Goal: Check status: Check status

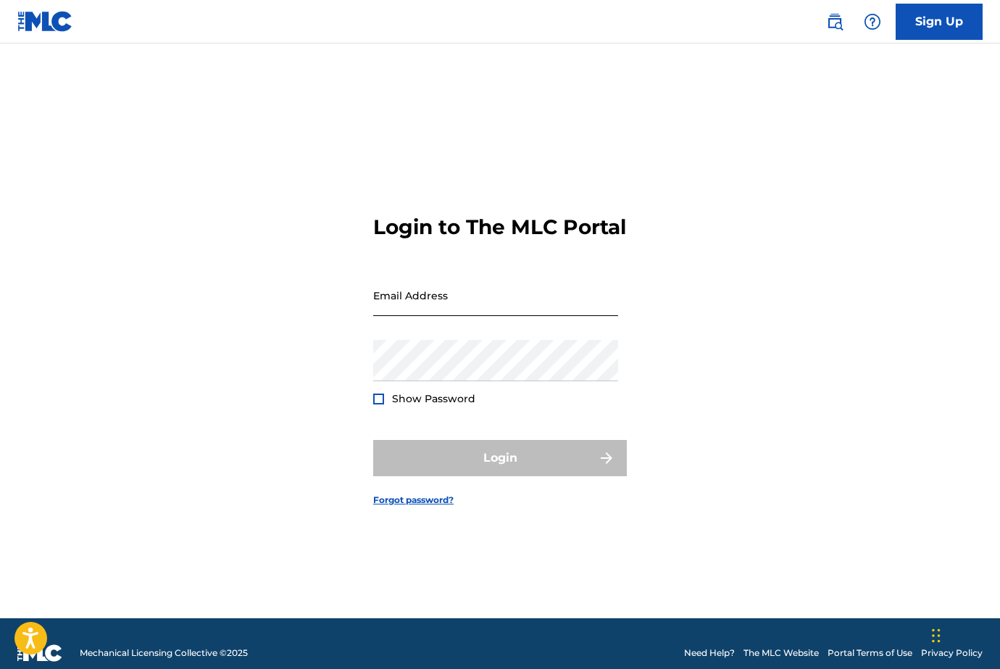
click at [440, 300] on input "Email Address" at bounding box center [495, 295] width 245 height 41
type input "[EMAIL_ADDRESS][DOMAIN_NAME]"
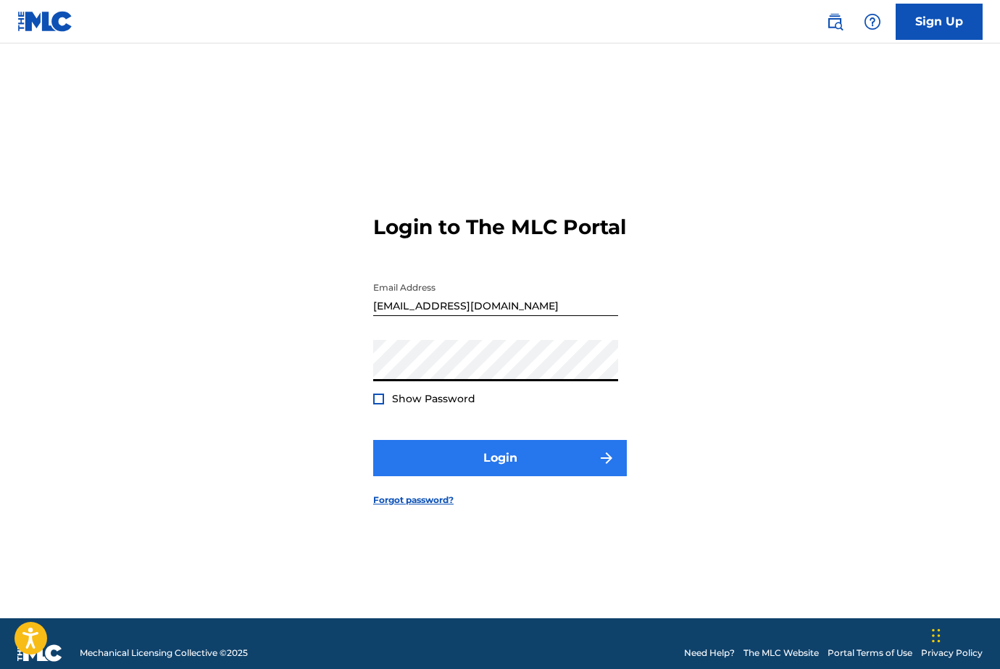
click at [429, 470] on button "Login" at bounding box center [500, 458] width 254 height 36
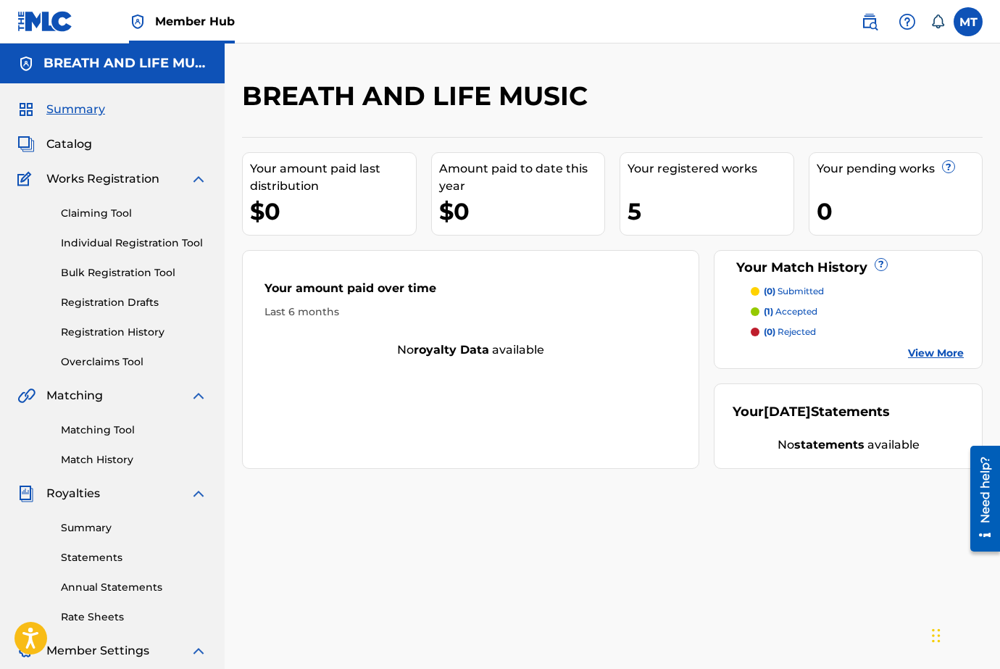
click at [638, 214] on div "5" at bounding box center [711, 211] width 166 height 33
click at [133, 334] on link "Registration History" at bounding box center [134, 332] width 146 height 15
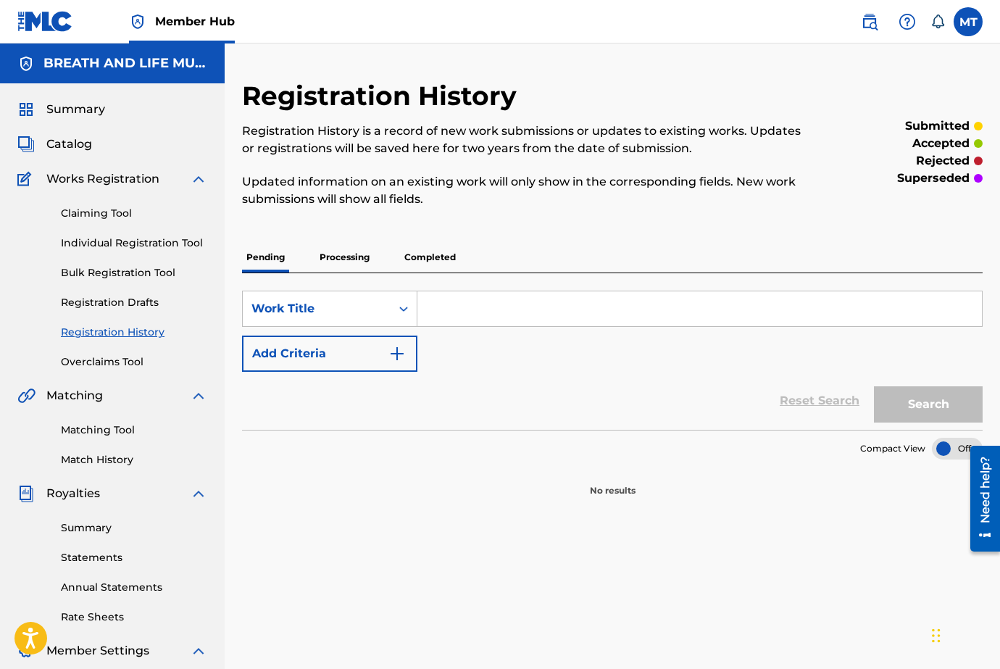
click at [428, 270] on p "Completed" at bounding box center [430, 257] width 60 height 30
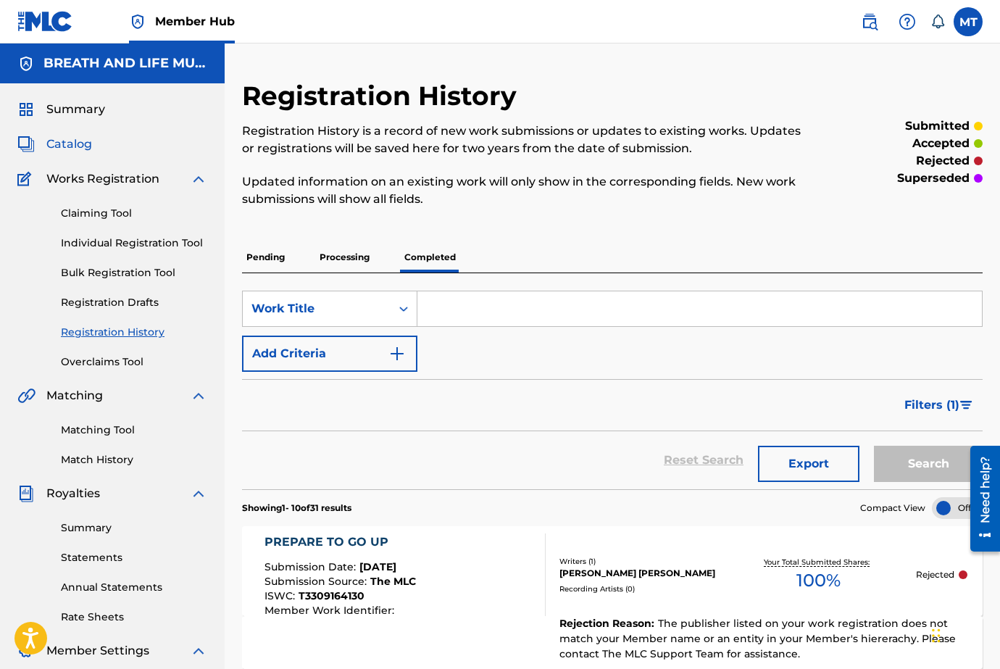
click at [82, 147] on span "Catalog" at bounding box center [69, 144] width 46 height 17
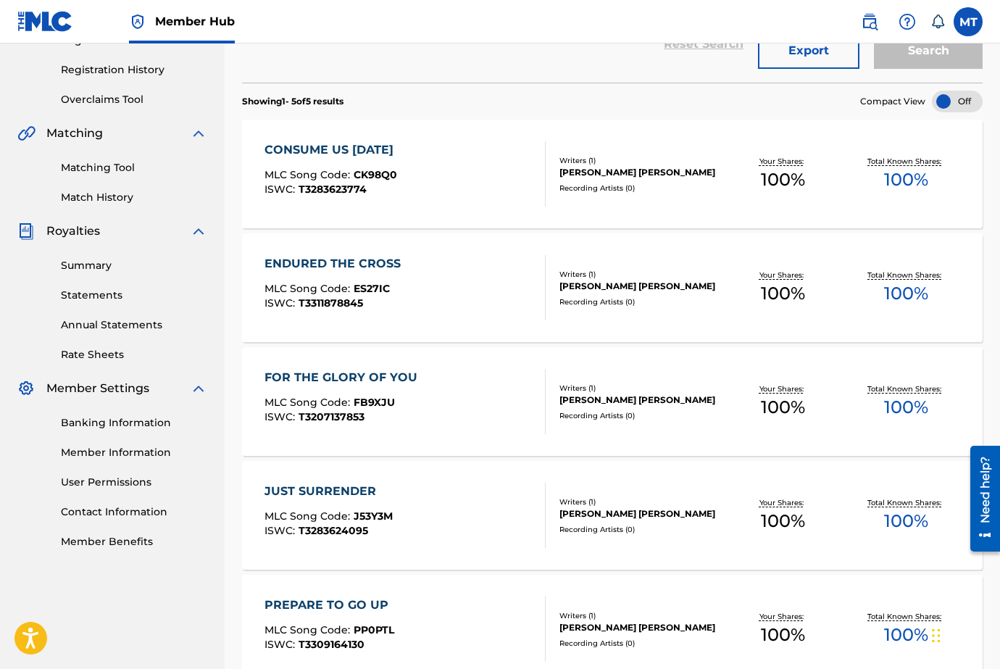
scroll to position [247, 0]
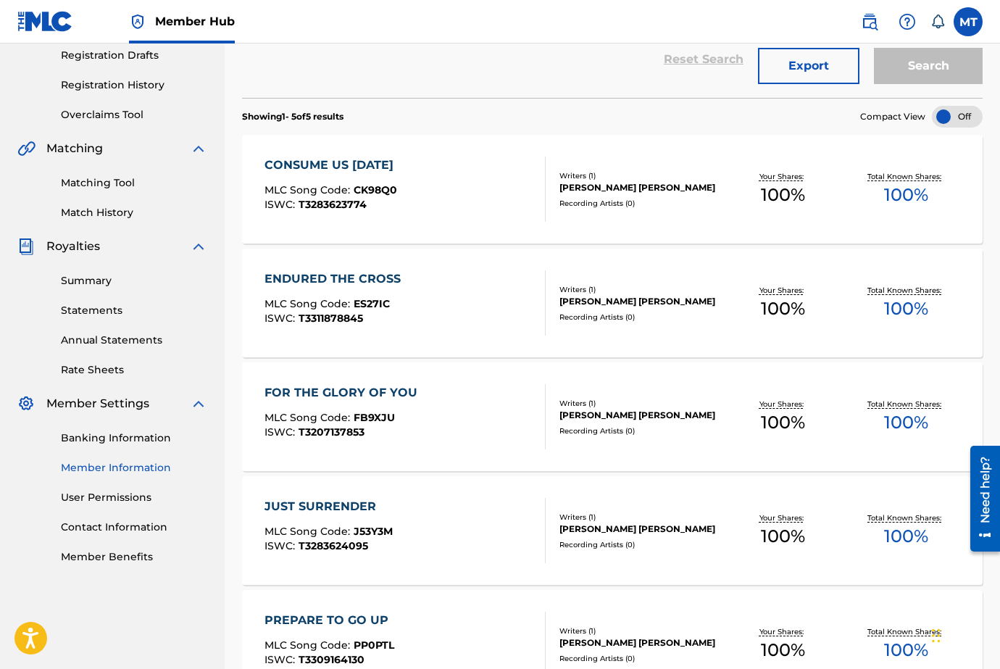
click at [115, 468] on link "Member Information" at bounding box center [134, 467] width 146 height 15
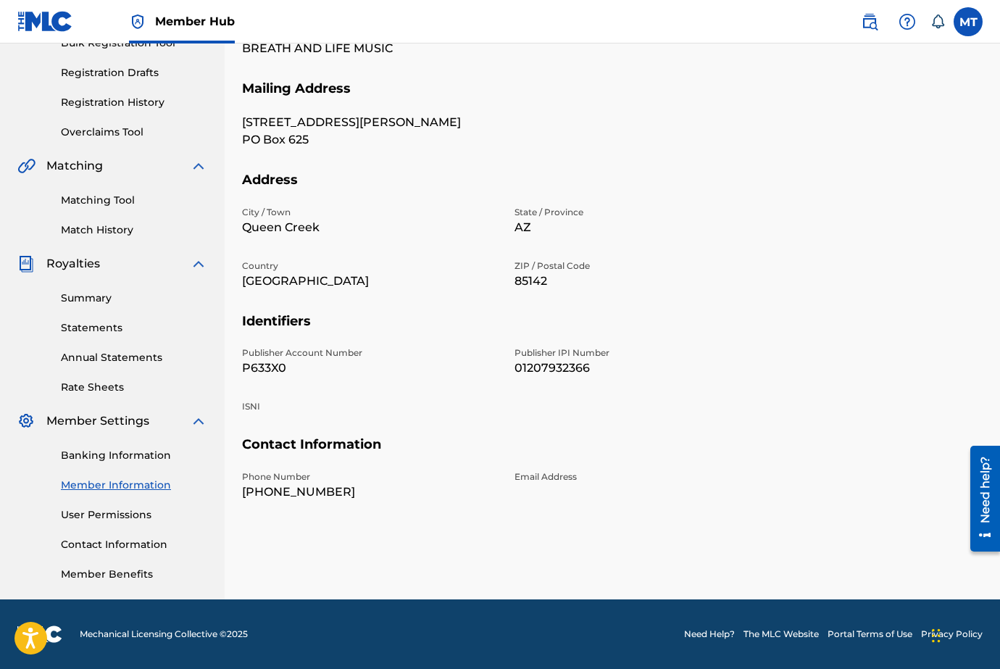
scroll to position [230, 0]
click at [99, 576] on link "Member Benefits" at bounding box center [134, 574] width 146 height 15
click at [96, 299] on link "Summary" at bounding box center [134, 298] width 146 height 15
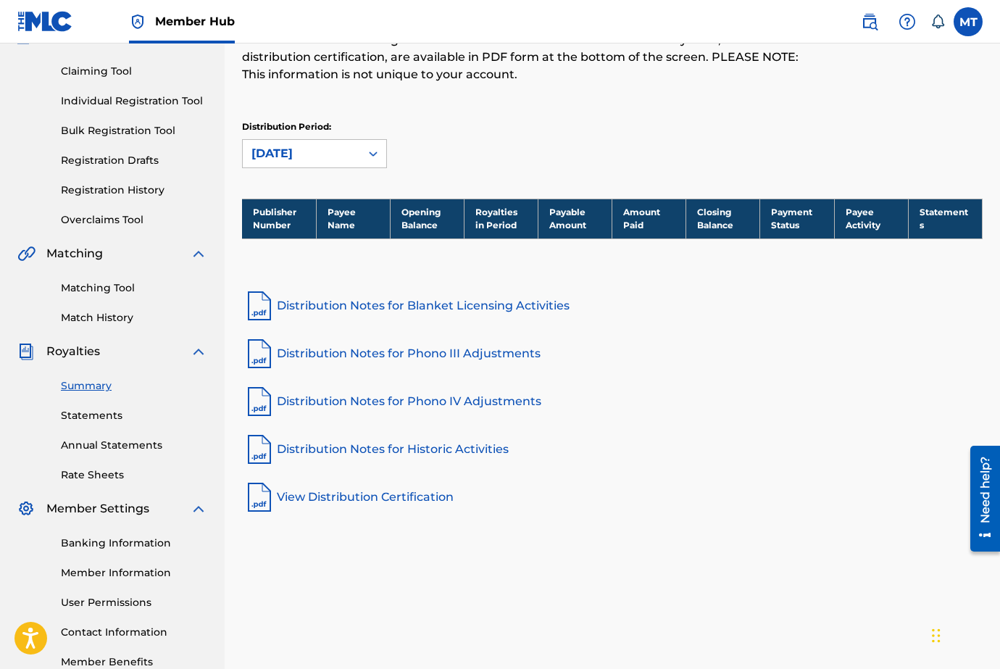
scroll to position [180, 0]
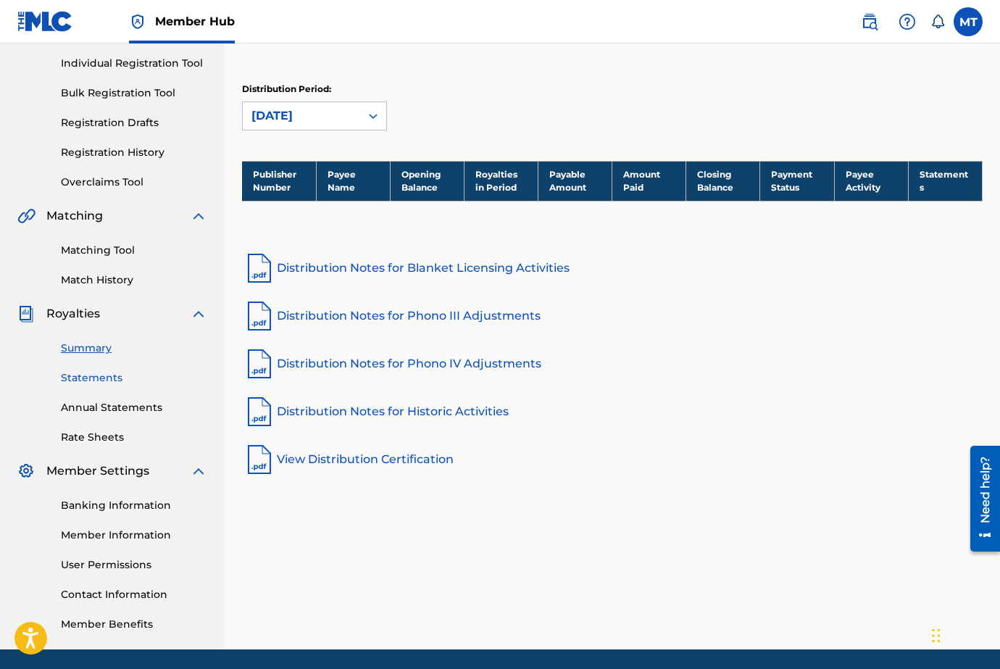
click at [96, 380] on link "Statements" at bounding box center [134, 377] width 146 height 15
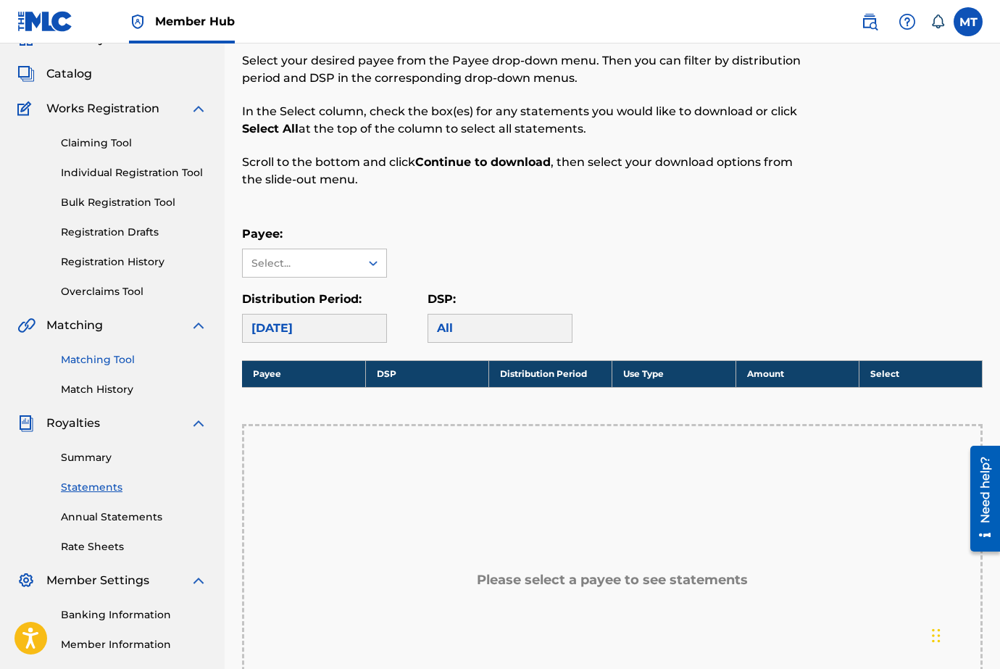
scroll to position [147, 0]
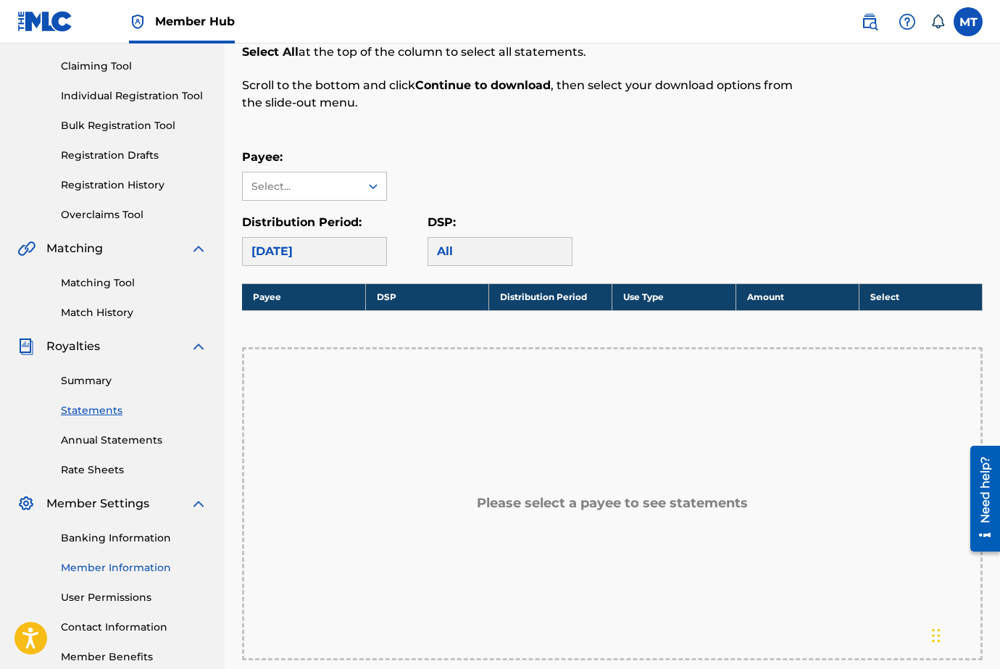
click at [92, 562] on link "Member Information" at bounding box center [134, 567] width 146 height 15
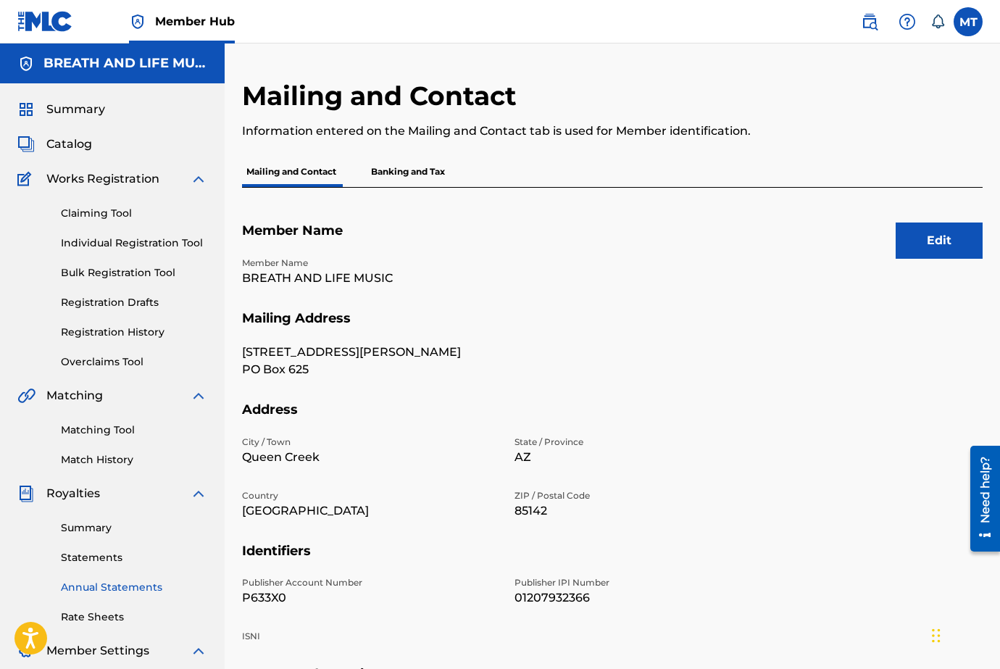
click at [87, 588] on link "Annual Statements" at bounding box center [134, 587] width 146 height 15
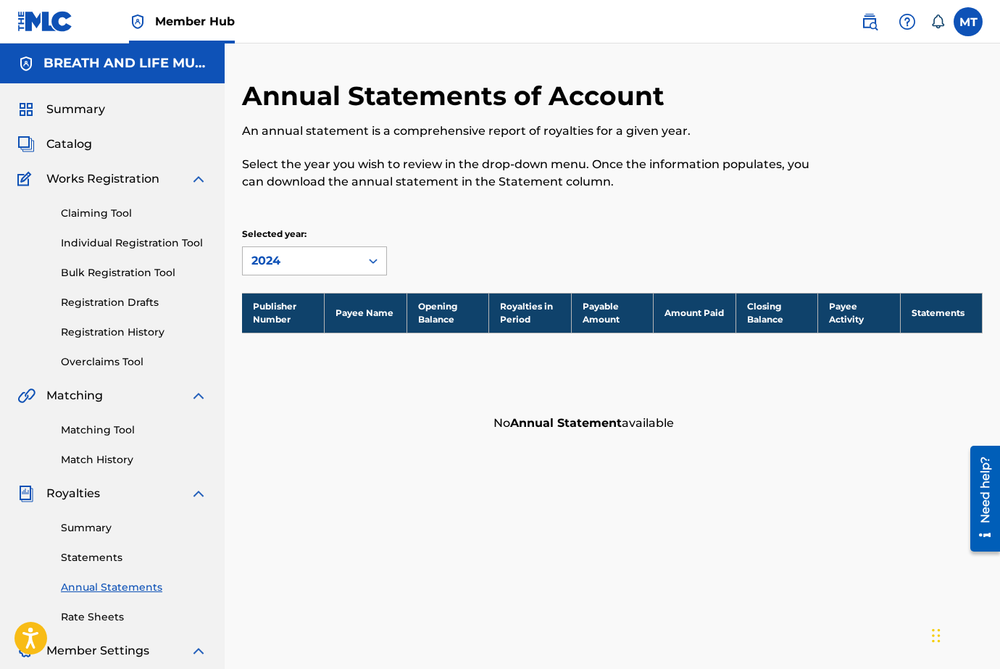
click at [341, 259] on div "2024" at bounding box center [301, 260] width 100 height 17
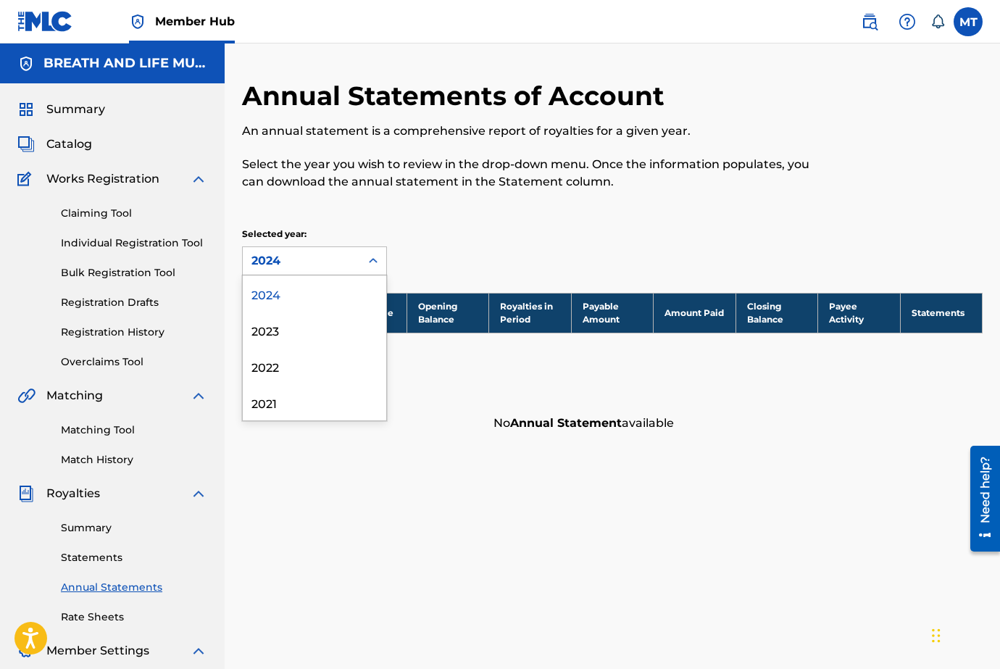
click at [361, 224] on div "Annual Statements of Account An annual statement is a comprehensive report of r…" at bounding box center [612, 259] width 741 height 359
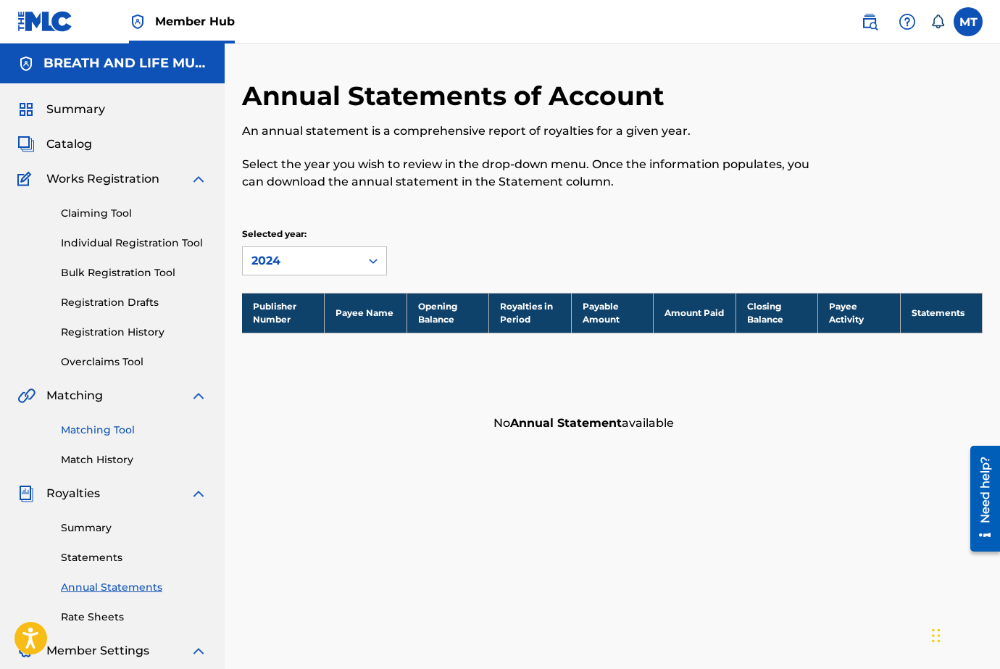
click at [97, 433] on link "Matching Tool" at bounding box center [134, 429] width 146 height 15
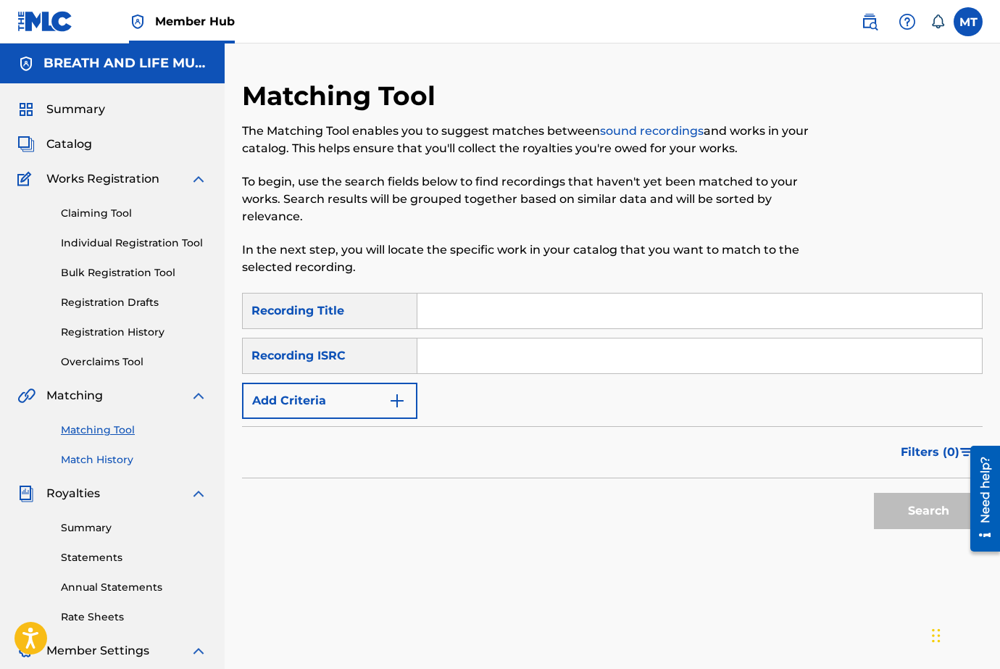
click at [91, 458] on link "Match History" at bounding box center [134, 459] width 146 height 15
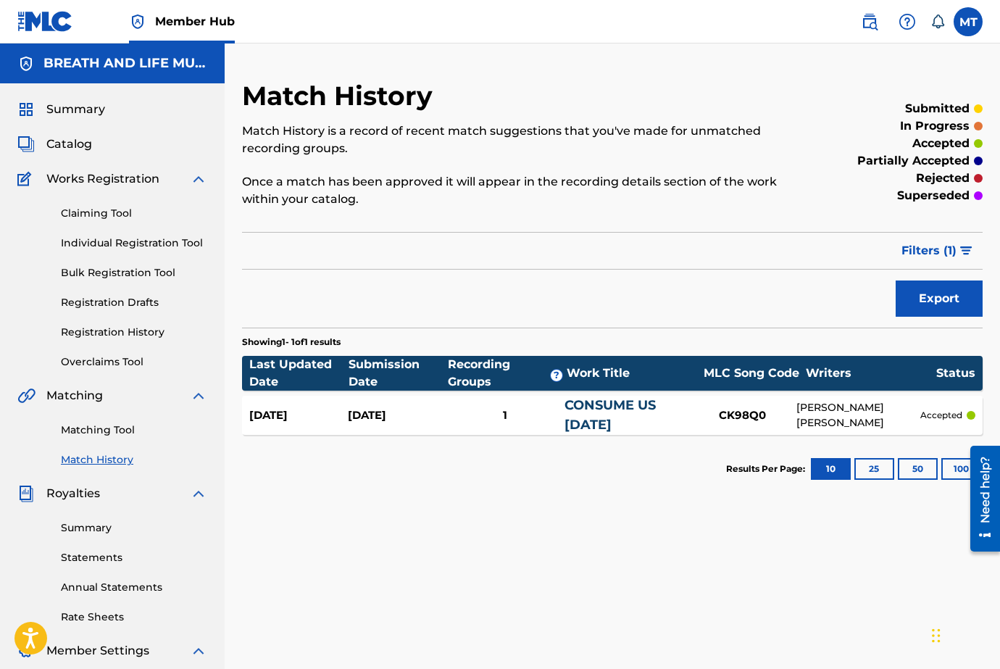
click at [293, 416] on div "[DATE]" at bounding box center [298, 415] width 99 height 17
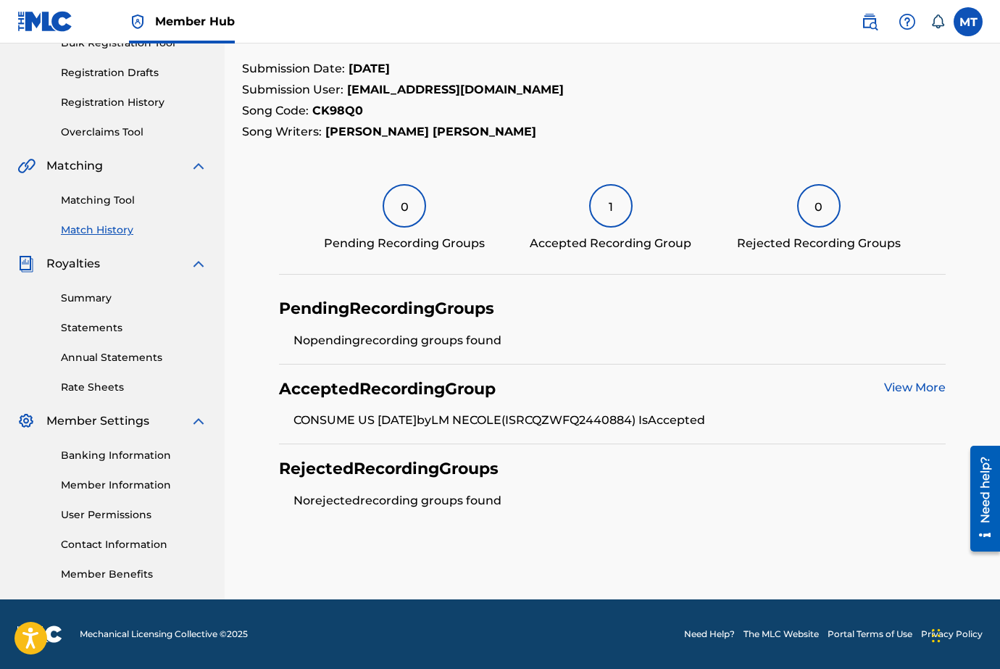
scroll to position [230, 0]
click at [921, 389] on link "View More" at bounding box center [915, 387] width 62 height 14
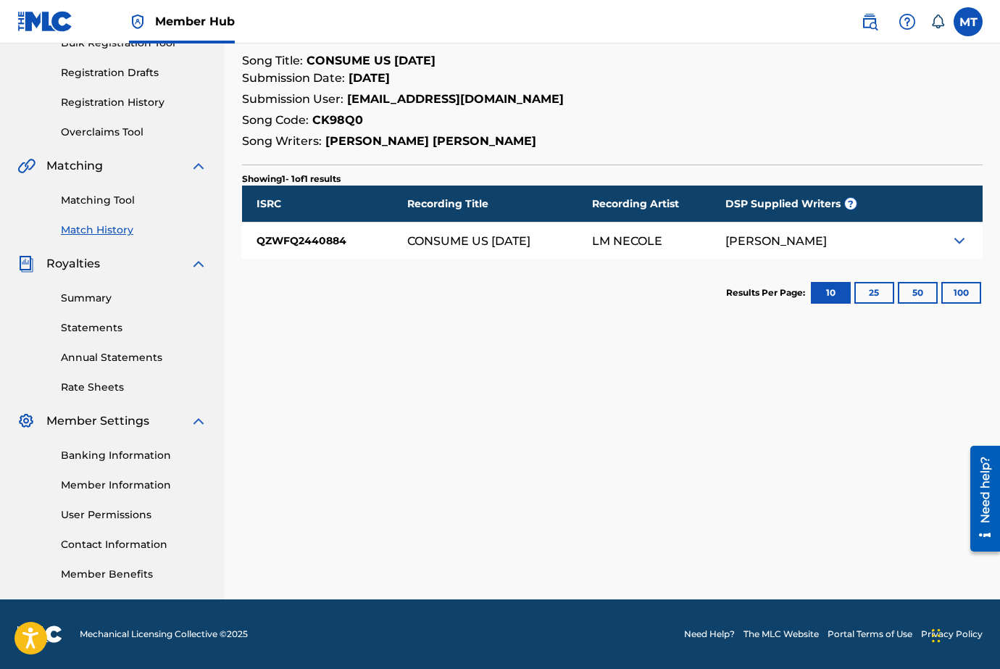
scroll to position [230, 0]
click at [964, 240] on img at bounding box center [959, 240] width 17 height 17
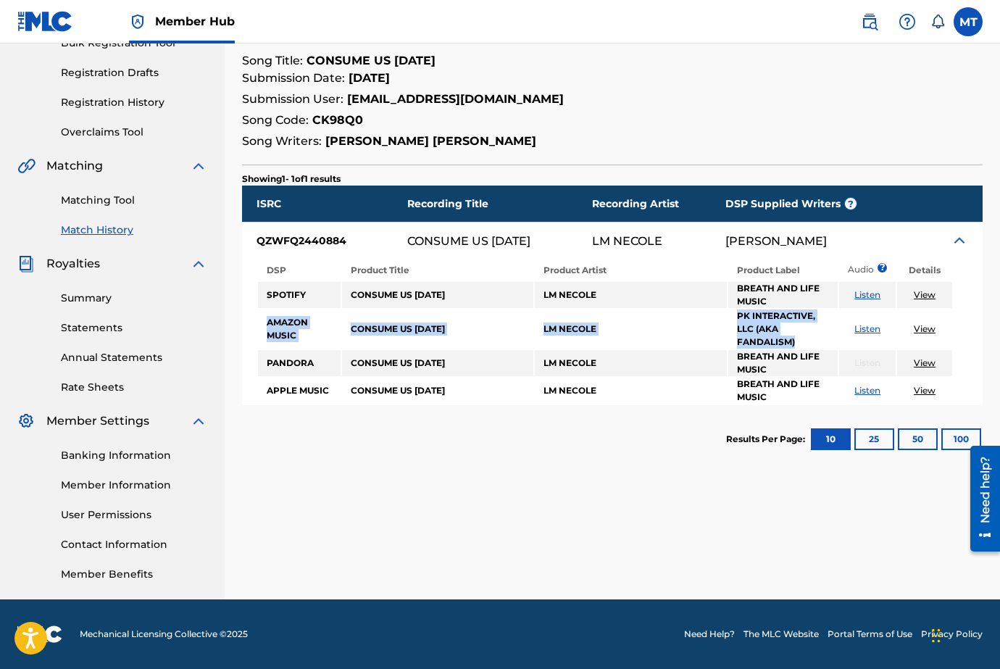
drag, startPoint x: 266, startPoint y: 324, endPoint x: 799, endPoint y: 348, distance: 533.1
click at [799, 348] on tr "AMAZON MUSIC CONSUME US [DATE] LM NECOLE PK INTERACTIVE, LLC (AKA FANDALISM) Li…" at bounding box center [605, 328] width 694 height 39
copy tr "AMAZON MUSIC CONSUME US [DATE] LM NECOLE PK INTERACTIVE, LLC (AKA FANDALISM)"
click at [985, 528] on div "Need help?" at bounding box center [985, 498] width 20 height 84
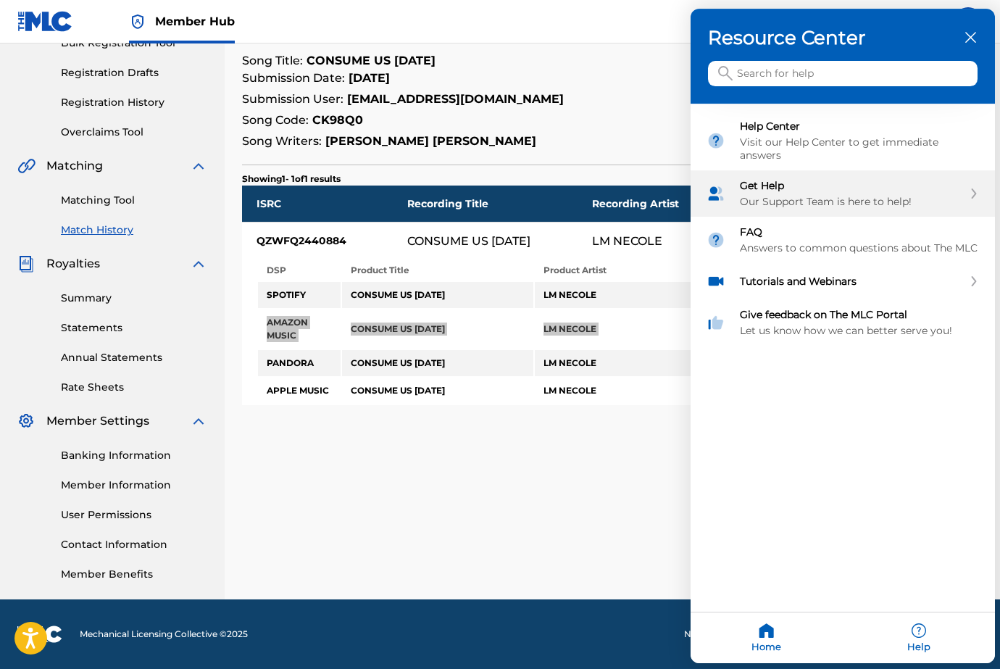
click at [764, 198] on div "Our Support Team is here to help!" at bounding box center [851, 202] width 223 height 13
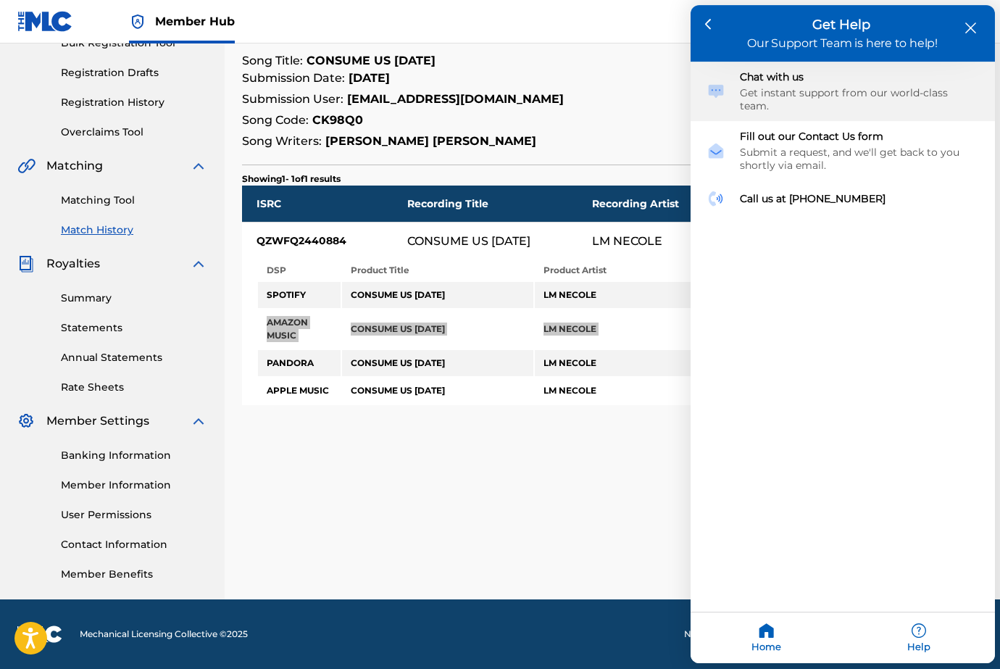
click at [776, 79] on div "Chat with us" at bounding box center [859, 77] width 239 height 13
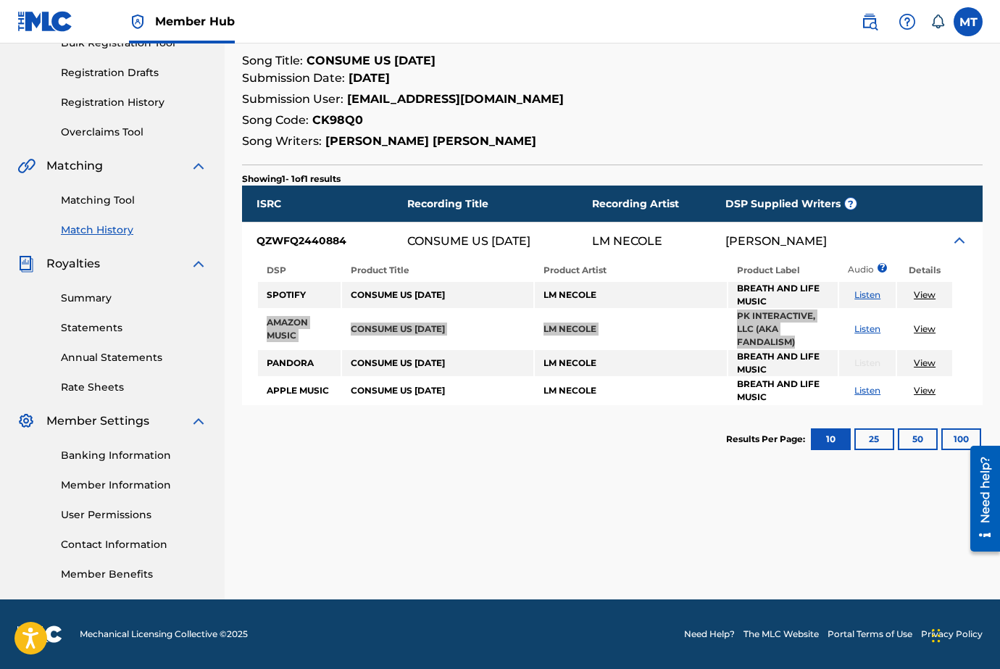
click at [988, 525] on div "Need help?" at bounding box center [985, 498] width 20 height 84
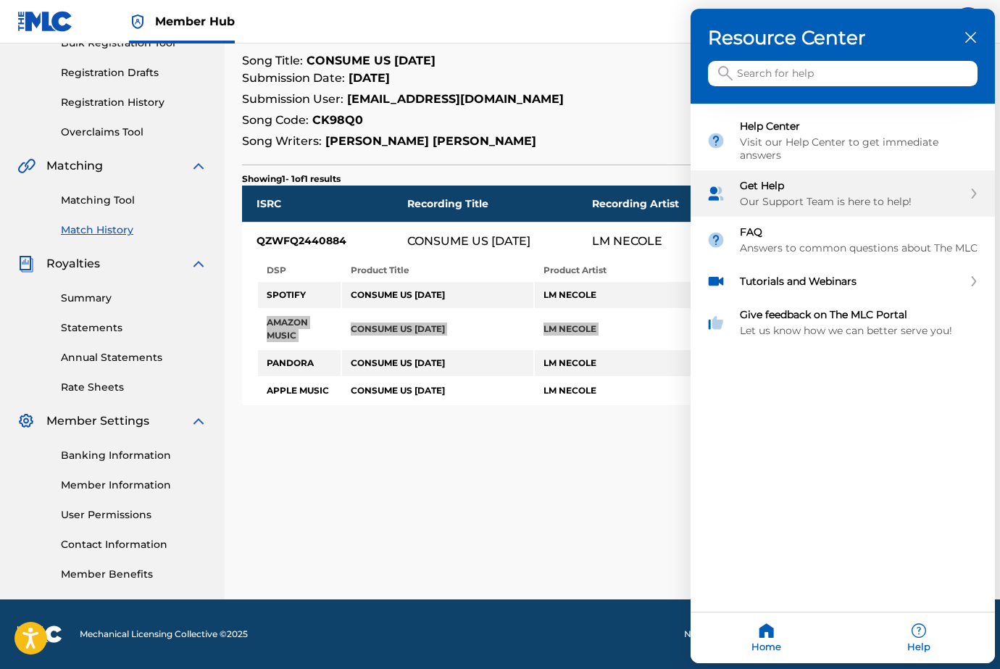
click at [848, 192] on div "Get Help" at bounding box center [851, 186] width 223 height 13
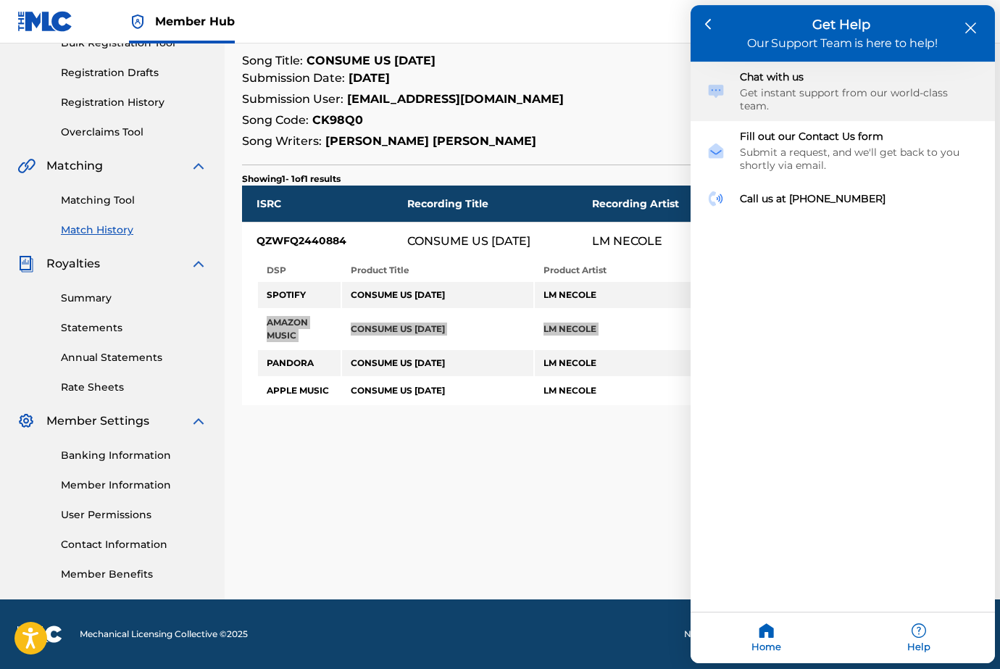
click at [752, 80] on div "Chat with us" at bounding box center [859, 77] width 239 height 13
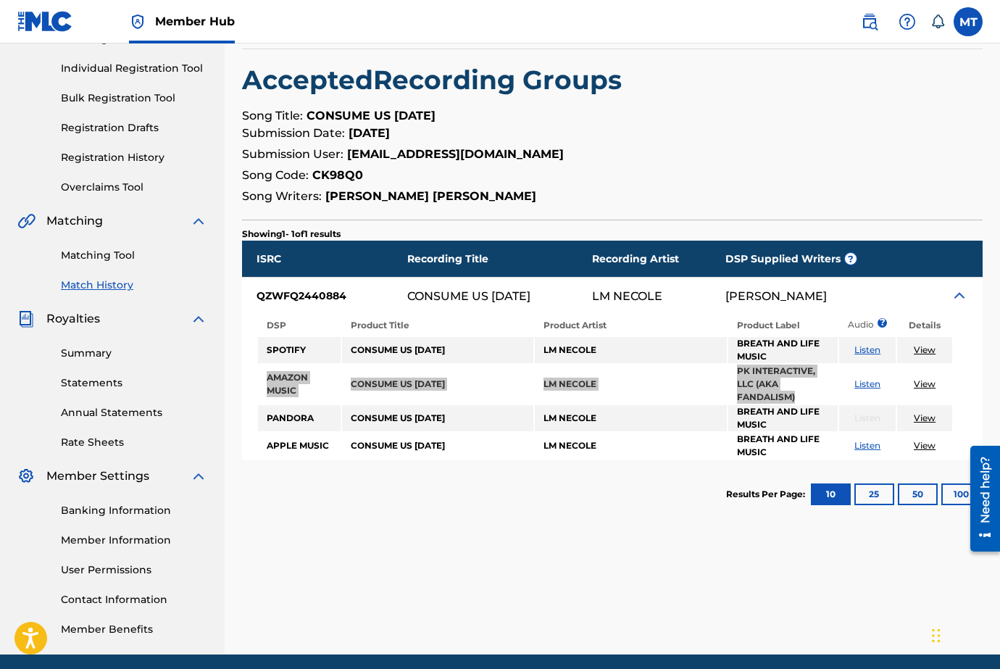
scroll to position [184, 0]
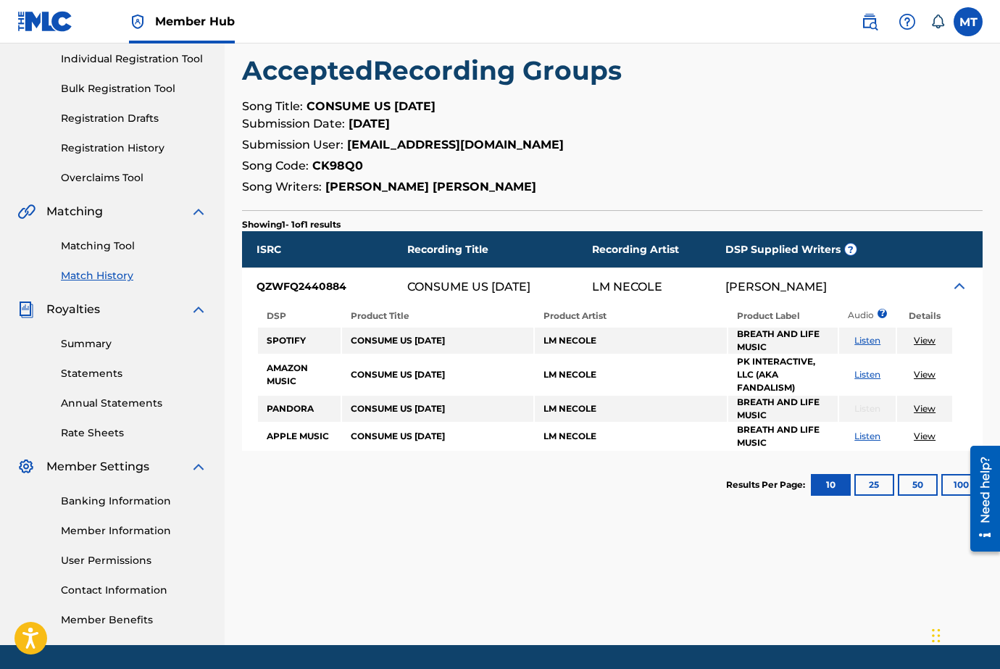
click at [481, 579] on div "< Back Match History - View Submission All recording data featured below has be…" at bounding box center [612, 270] width 775 height 749
click at [622, 512] on section "Results Per Page: 10 25 50 100" at bounding box center [612, 485] width 741 height 68
drag, startPoint x: 349, startPoint y: 291, endPoint x: 258, endPoint y: 288, distance: 91.3
click at [258, 288] on div "QZWFQ2440884" at bounding box center [324, 286] width 165 height 36
copy div "QZWFQ2440884"
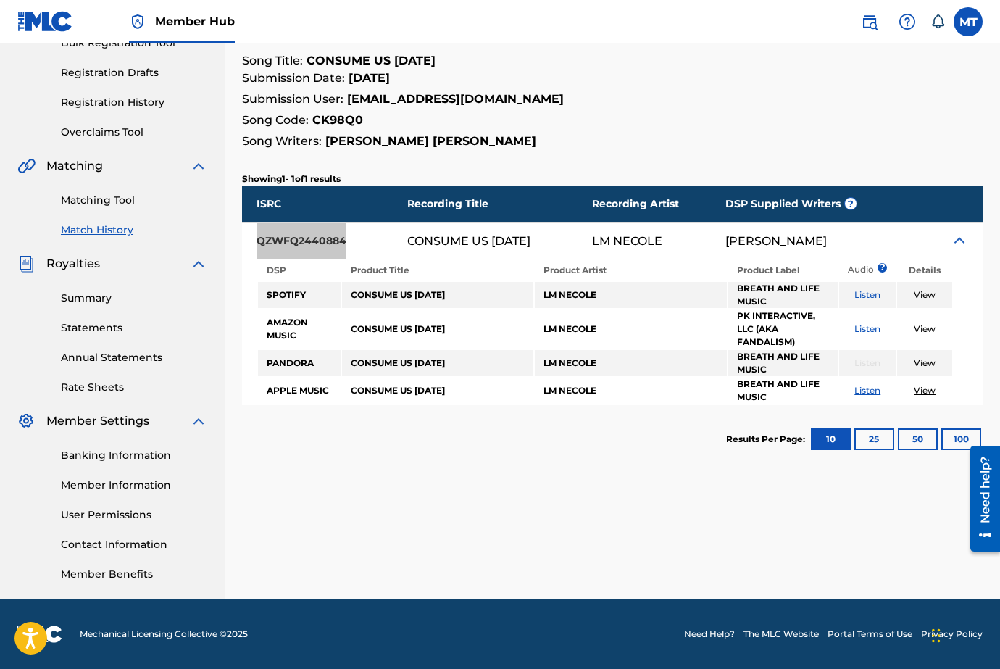
scroll to position [230, 0]
click at [570, 482] on div "< Back Match History - View Submission All recording data featured below has be…" at bounding box center [612, 224] width 775 height 749
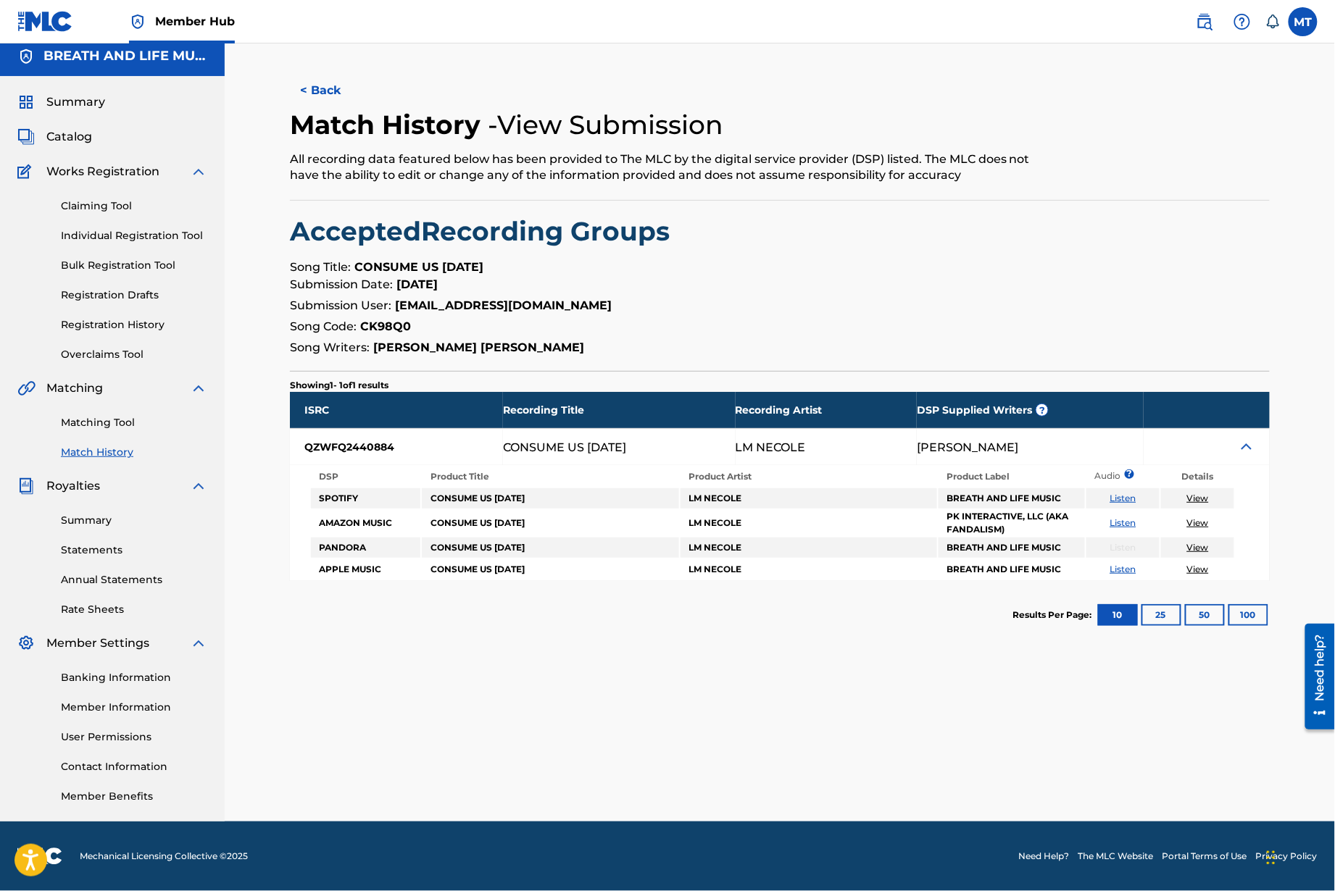
scroll to position [122, 0]
click at [894, 581] on section "Results Per Page: 10 25 50 100" at bounding box center [780, 615] width 980 height 68
click at [999, 30] on label at bounding box center [1302, 21] width 29 height 29
click at [999, 22] on input "MT [PERSON_NAME] [EMAIL_ADDRESS][DOMAIN_NAME] Notification Preferences Profile …" at bounding box center [1303, 22] width 0 height 0
click at [999, 212] on p "Log out" at bounding box center [1163, 205] width 34 height 13
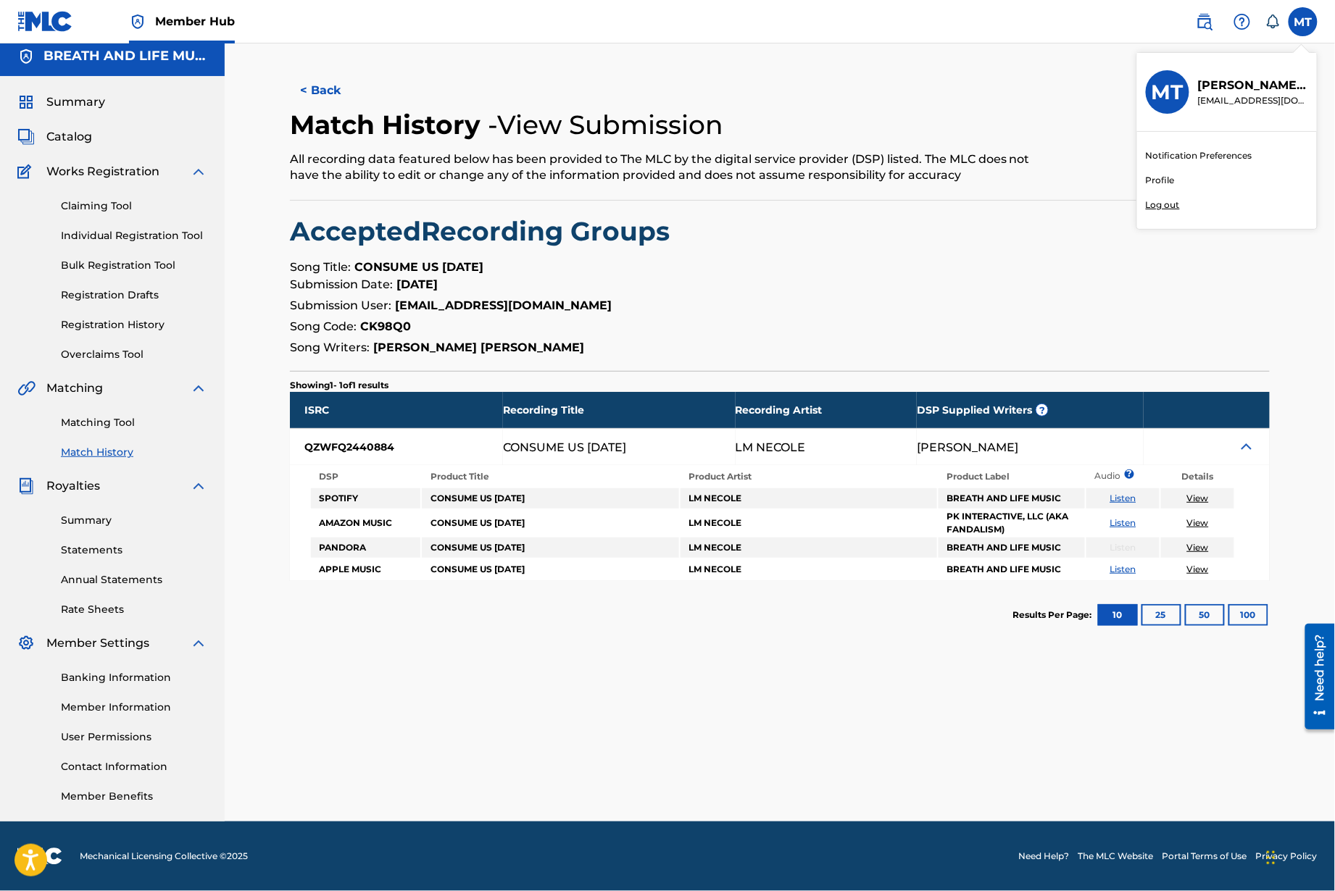
click at [999, 22] on input "MT [PERSON_NAME] [EMAIL_ADDRESS][DOMAIN_NAME] Notification Preferences Profile …" at bounding box center [1303, 22] width 0 height 0
